Goal: Task Accomplishment & Management: Use online tool/utility

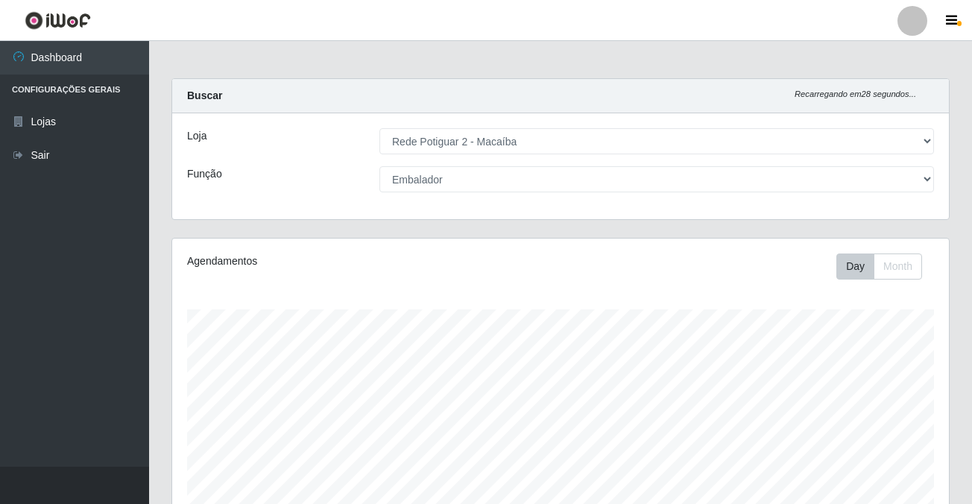
select select "101"
select select "1"
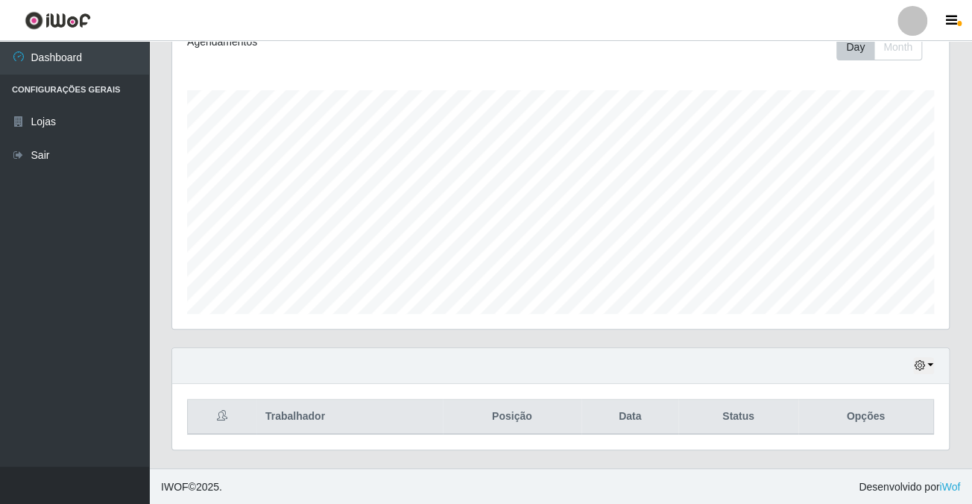
click at [935, 361] on div "Hoje 1 dia 3 dias 1 Semana Não encerrados" at bounding box center [560, 366] width 777 height 36
click at [929, 365] on button "button" at bounding box center [923, 365] width 21 height 17
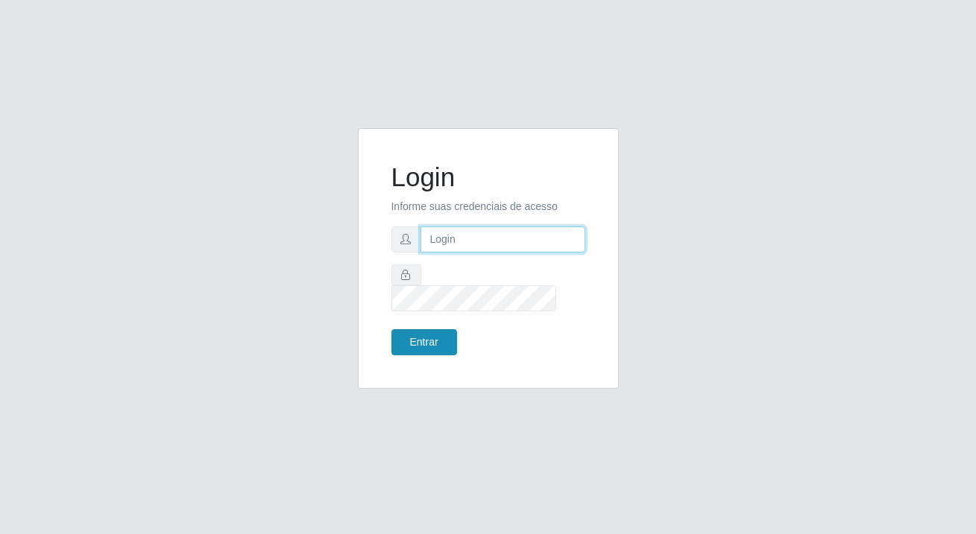
type input "[PERSON_NAME][EMAIL_ADDRESS][DOMAIN_NAME]"
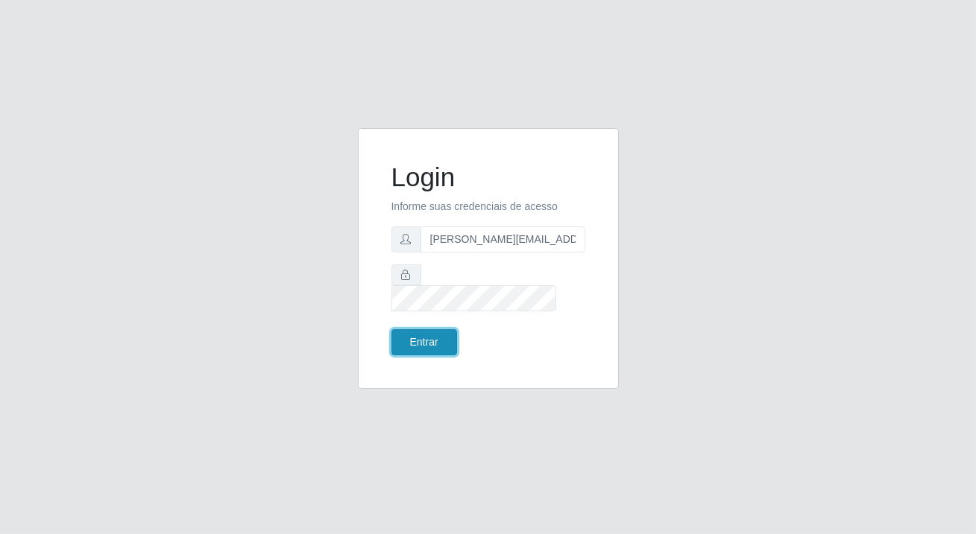
click at [432, 335] on button "Entrar" at bounding box center [424, 342] width 66 height 26
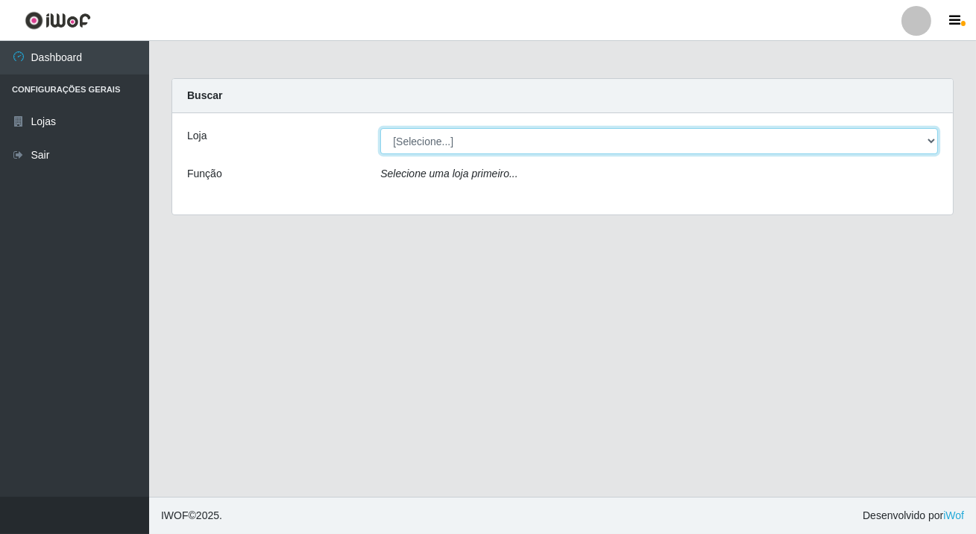
drag, startPoint x: 440, startPoint y: 146, endPoint x: 439, endPoint y: 139, distance: 7.5
click at [439, 139] on select "[Selecione...] Rede Potiguar 2 - Macaíba" at bounding box center [659, 141] width 558 height 26
select select "101"
click at [380, 128] on select "[Selecione...] Rede Potiguar 2 - Macaíba" at bounding box center [659, 141] width 558 height 26
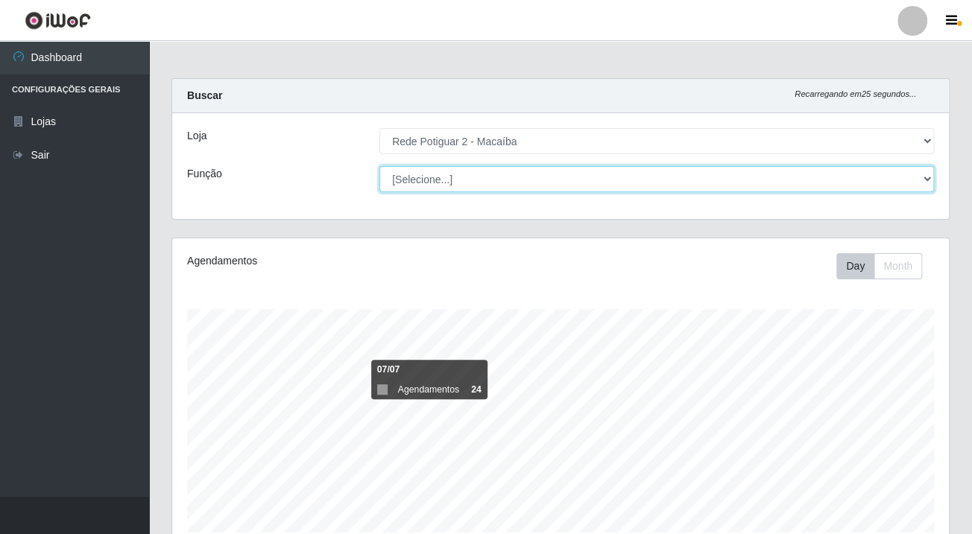
click at [423, 180] on select "[Selecione...] ASG ASG + ASG ++ Auxiliar de Estoque Balconista Embalador Reposi…" at bounding box center [656, 179] width 555 height 26
click at [420, 172] on select "[Selecione...] ASG ASG + ASG ++ Auxiliar de Estoque Balconista Embalador Reposi…" at bounding box center [656, 179] width 555 height 26
select select "1"
click at [379, 166] on select "[Selecione...] ASG ASG + ASG ++ Auxiliar de Estoque Balconista Embalador Reposi…" at bounding box center [656, 179] width 555 height 26
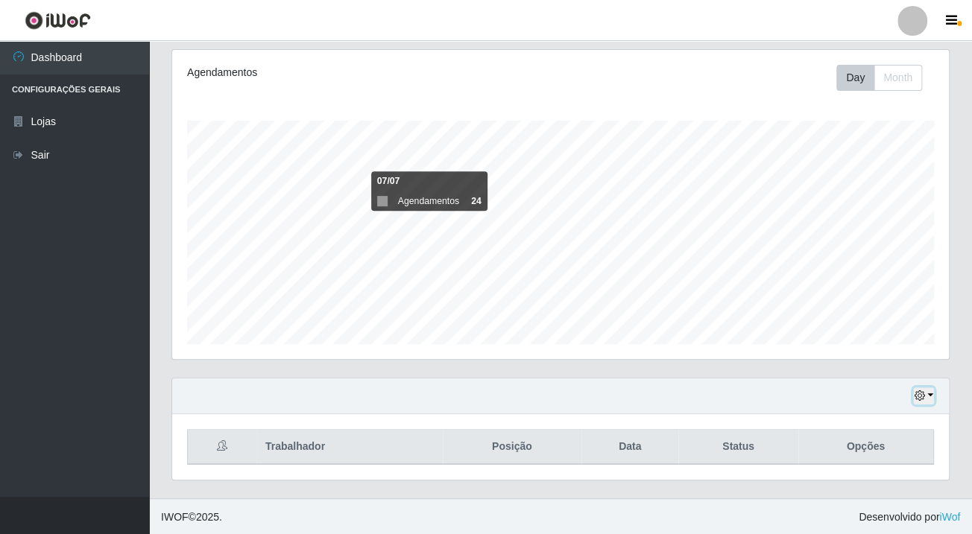
click at [925, 394] on button "button" at bounding box center [923, 396] width 21 height 17
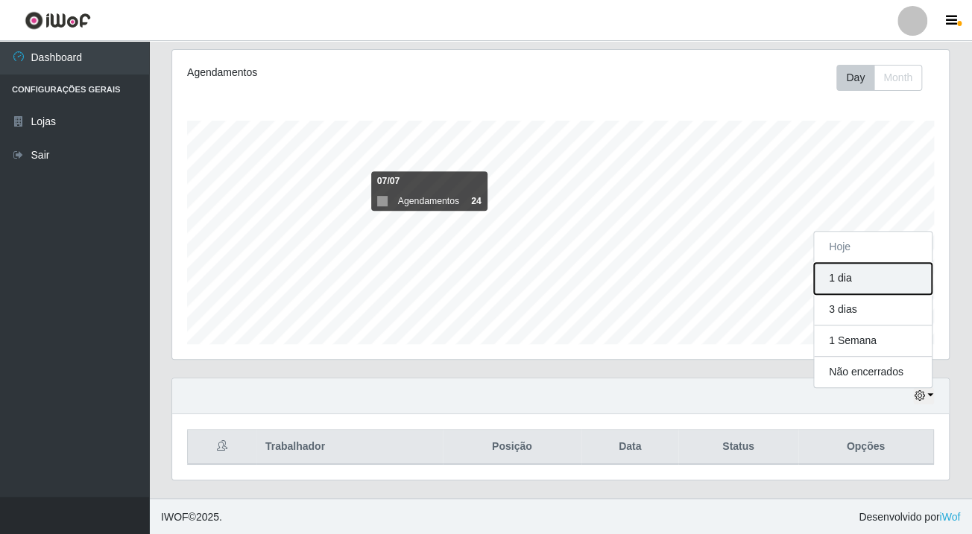
click at [844, 273] on button "1 dia" at bounding box center [873, 278] width 118 height 31
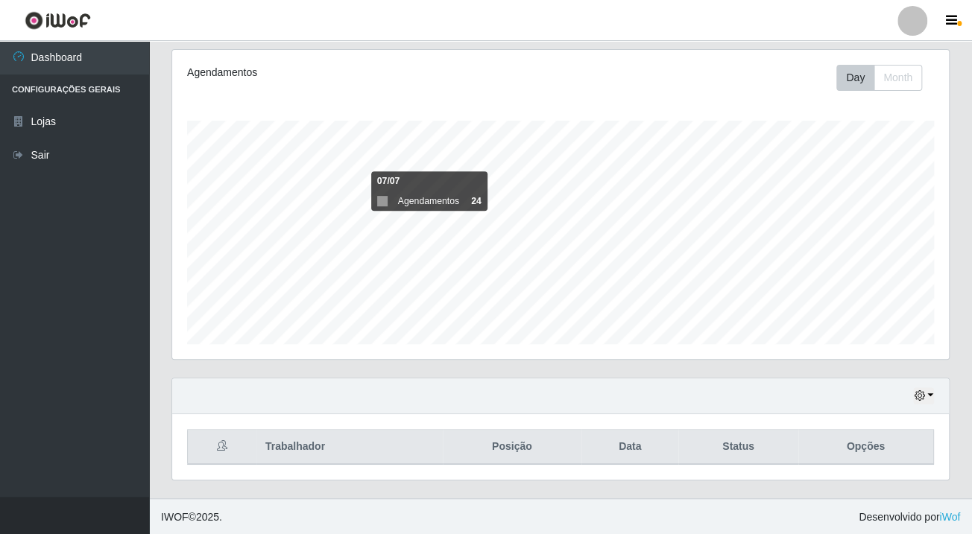
click at [934, 395] on div "Hoje 1 dia 3 dias 1 Semana Não encerrados" at bounding box center [560, 397] width 777 height 36
click at [931, 394] on button "button" at bounding box center [923, 396] width 21 height 17
click at [857, 341] on button "1 Semana" at bounding box center [873, 341] width 118 height 31
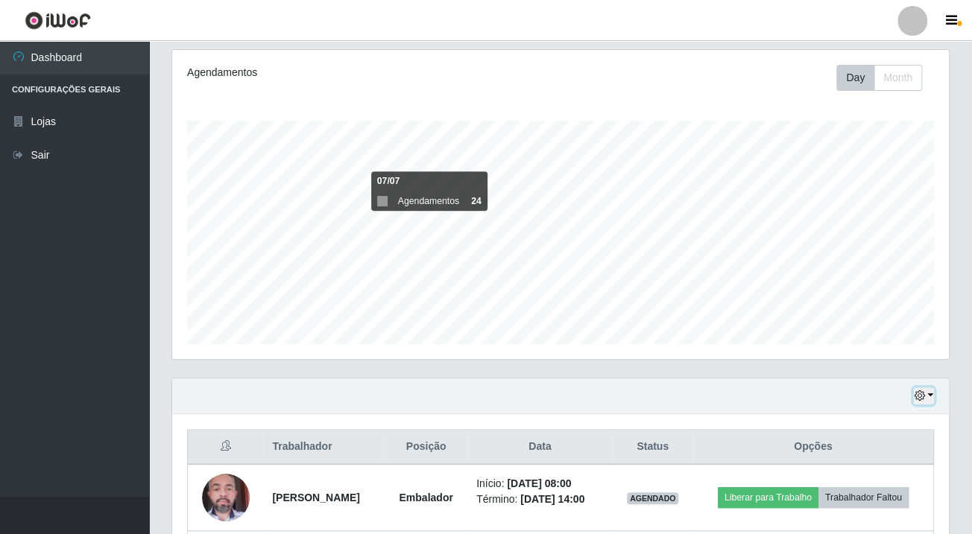
click at [929, 394] on button "button" at bounding box center [923, 396] width 21 height 17
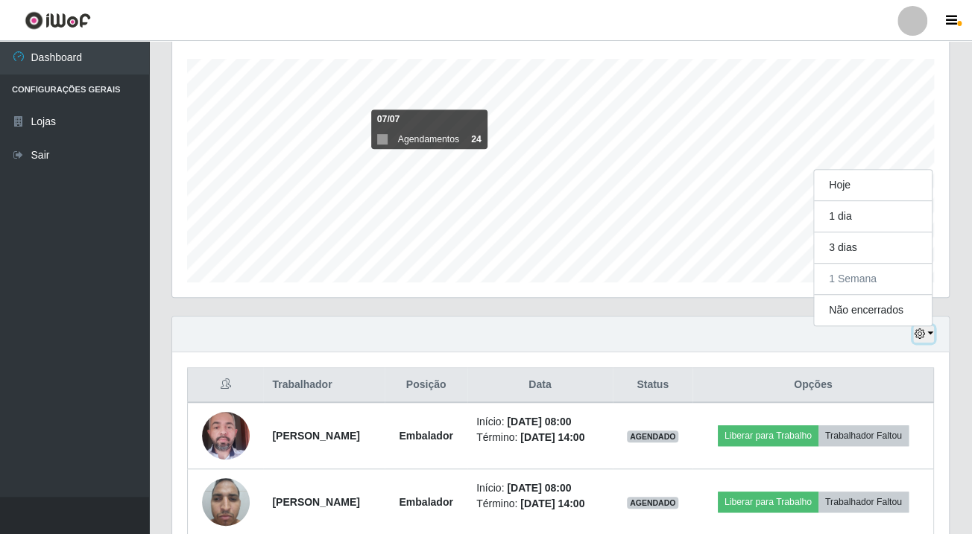
scroll to position [183, 0]
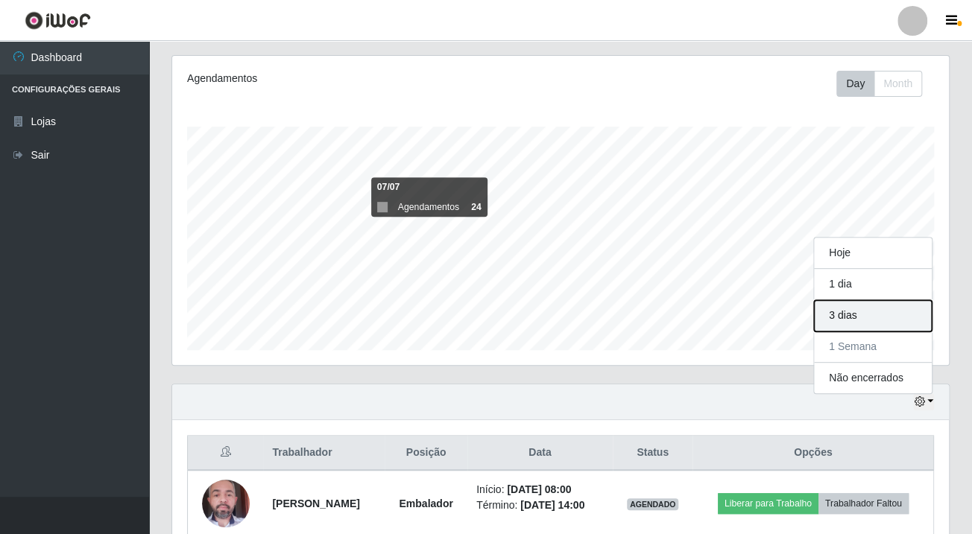
click at [849, 314] on button "3 dias" at bounding box center [873, 315] width 118 height 31
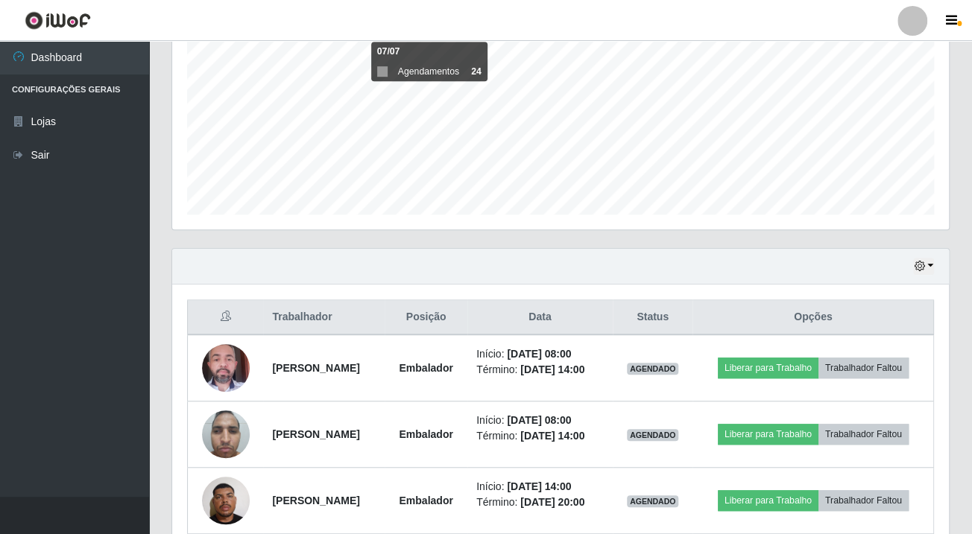
scroll to position [386, 0]
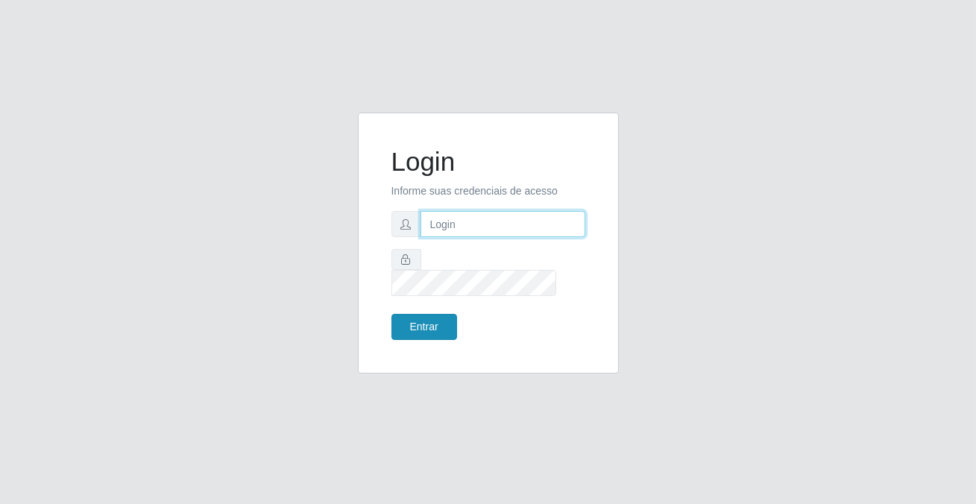
type input "[PERSON_NAME][EMAIL_ADDRESS][DOMAIN_NAME]"
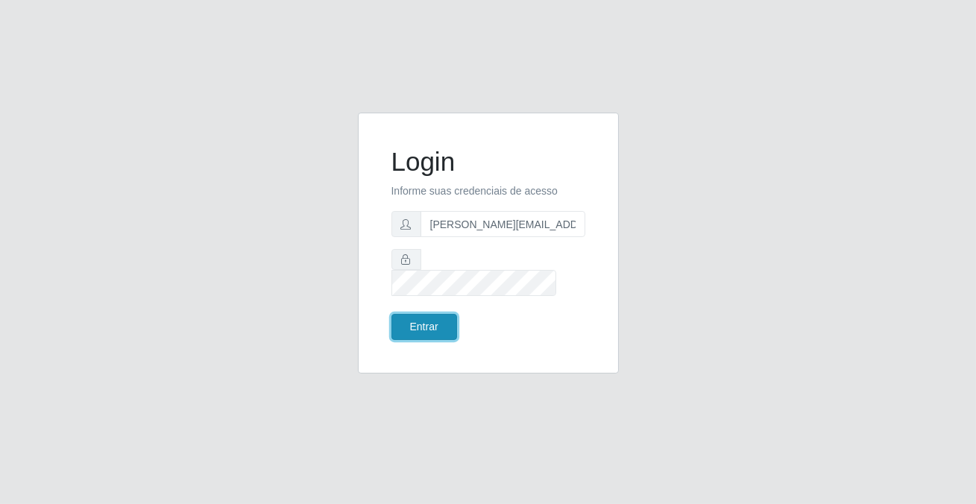
click at [427, 326] on button "Entrar" at bounding box center [424, 327] width 66 height 26
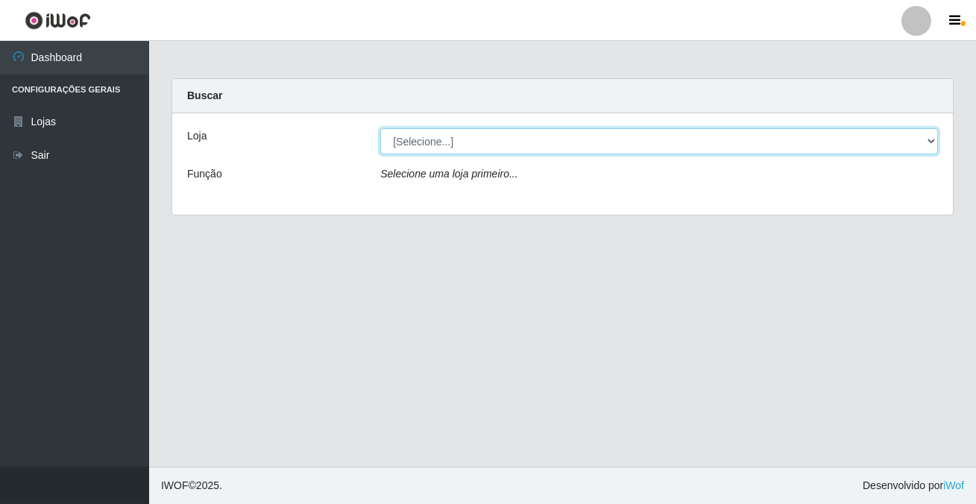
click at [425, 141] on select "[Selecione...] Rede Potiguar 2 - Macaíba" at bounding box center [659, 141] width 558 height 26
select select "101"
click at [380, 128] on select "[Selecione...] Rede Potiguar 2 - Macaíba" at bounding box center [659, 141] width 558 height 26
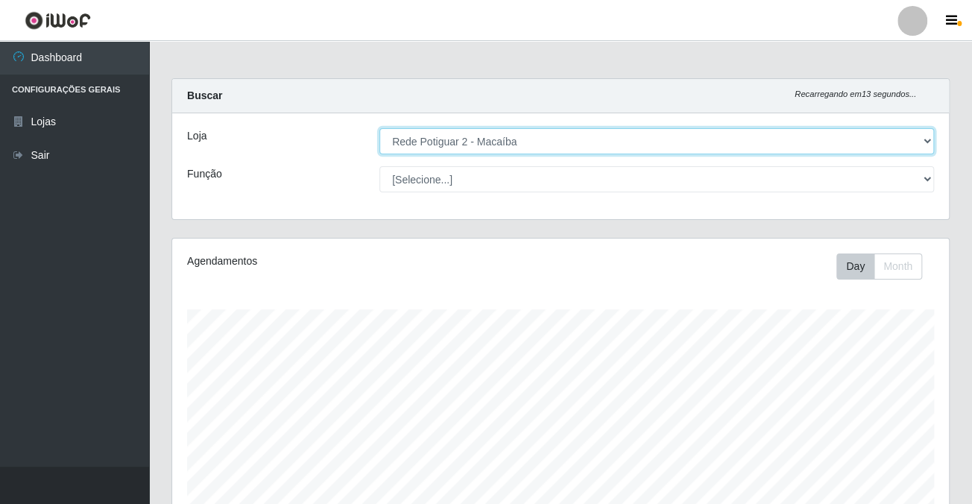
scroll to position [67, 0]
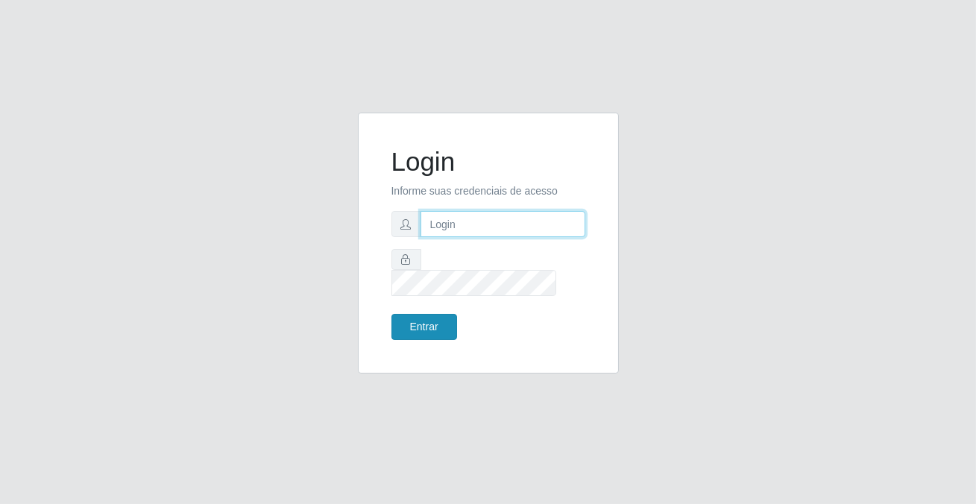
type input "jacklaine@iwof.com"
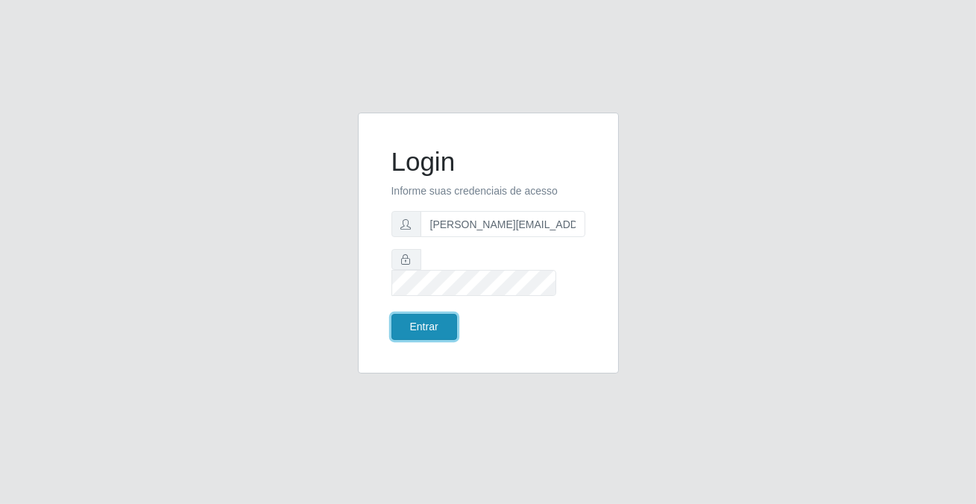
click at [414, 314] on button "Entrar" at bounding box center [424, 327] width 66 height 26
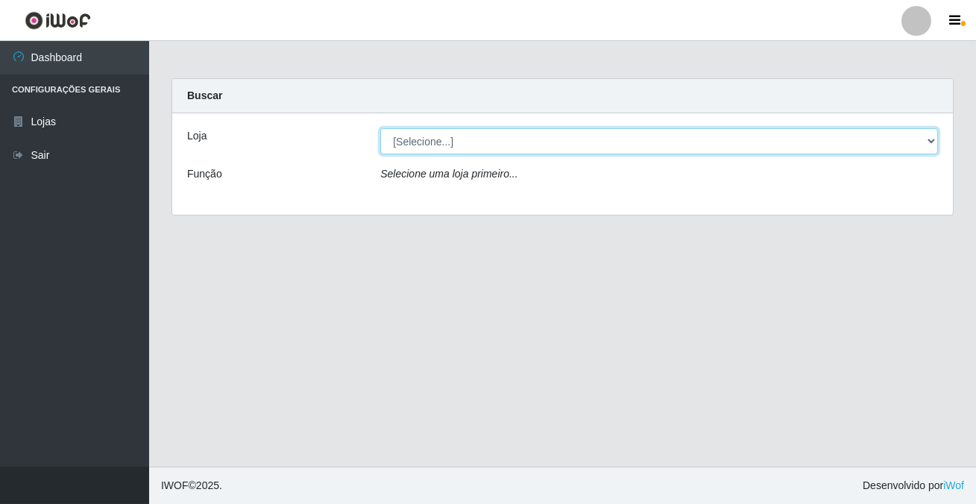
click at [430, 139] on select "[Selecione...] Rede Potiguar 2 - Macaíba" at bounding box center [659, 141] width 558 height 26
select select "101"
click at [380, 128] on select "[Selecione...] Rede Potiguar 2 - Macaíba" at bounding box center [659, 141] width 558 height 26
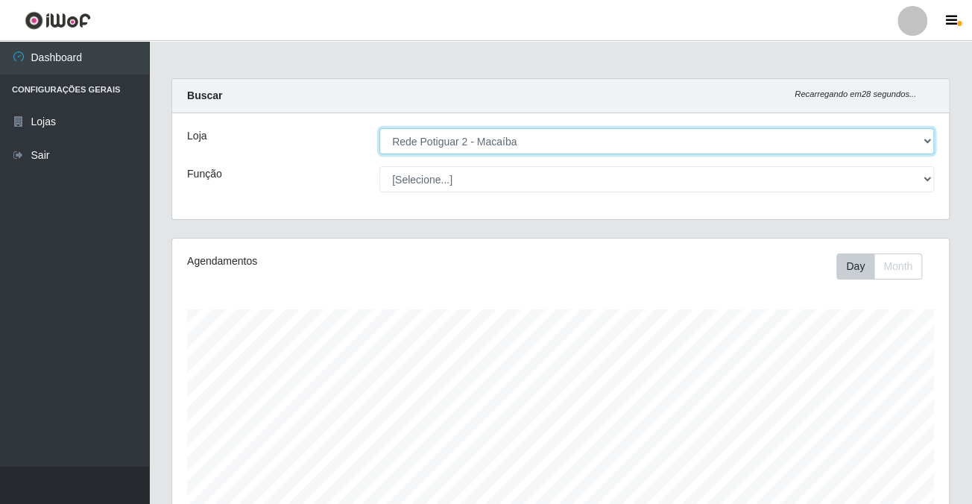
scroll to position [219, 0]
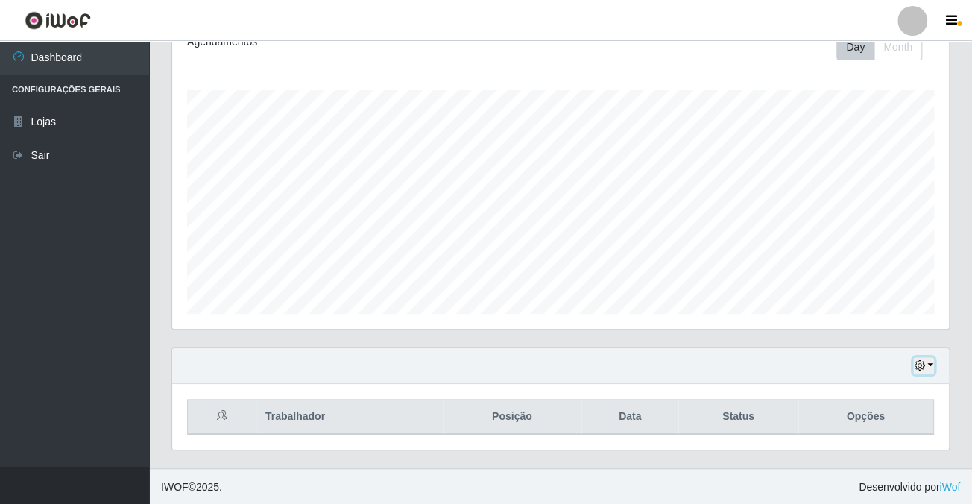
click at [930, 361] on button "button" at bounding box center [923, 365] width 21 height 17
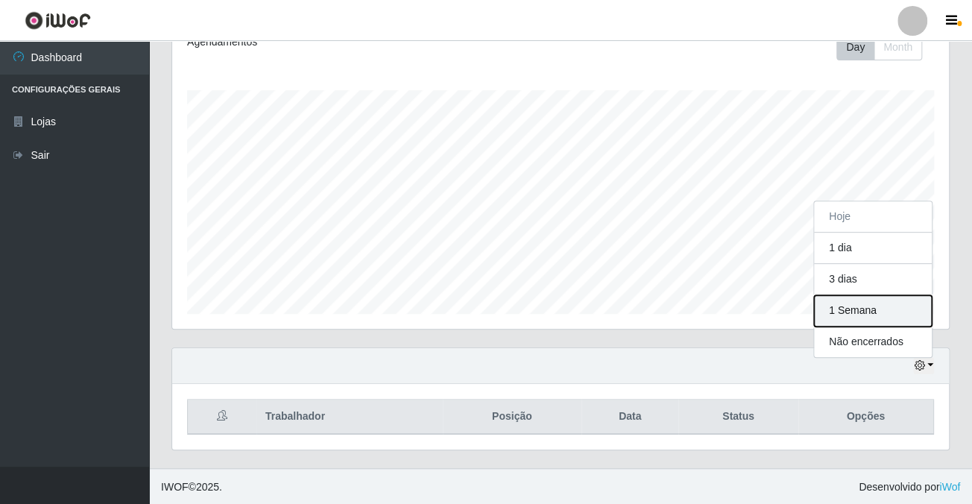
click at [841, 306] on button "1 Semana" at bounding box center [873, 310] width 118 height 31
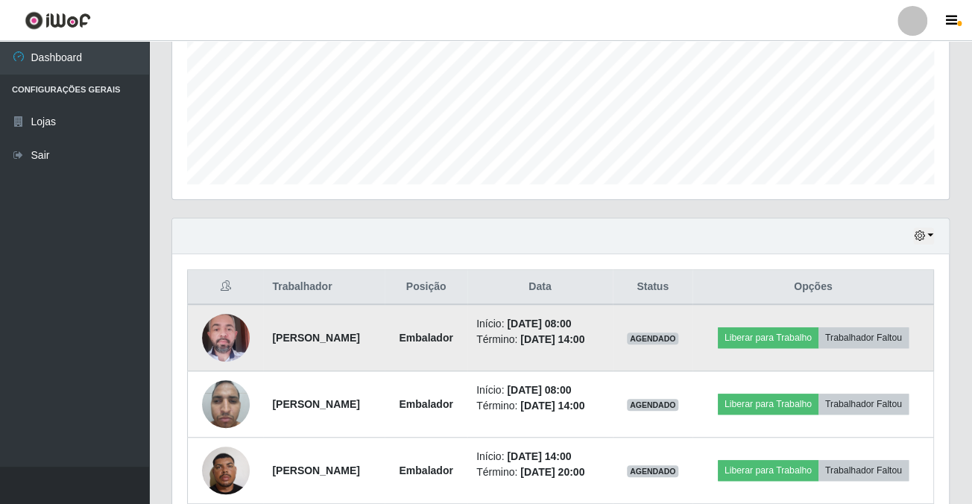
scroll to position [484, 0]
